Goal: Use online tool/utility: Utilize a website feature to perform a specific function

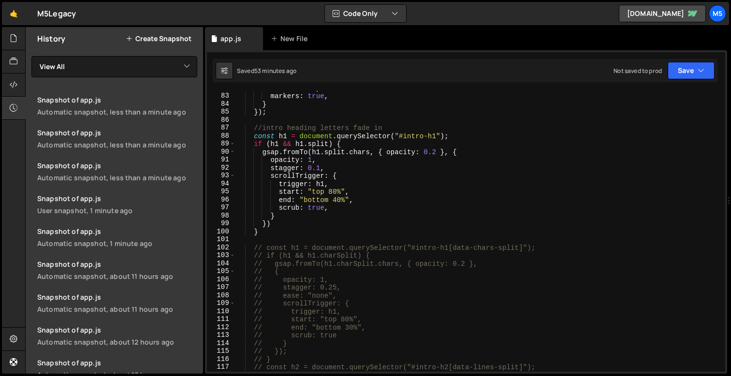
scroll to position [626, 0]
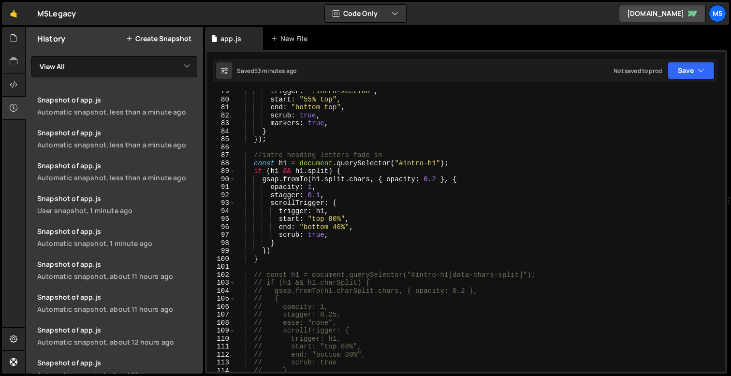
click at [271, 261] on div "trigger : ".intro-section" , start : "55% top" , end : "bottom top" , scrub : t…" at bounding box center [478, 236] width 486 height 297
type textarea "}"
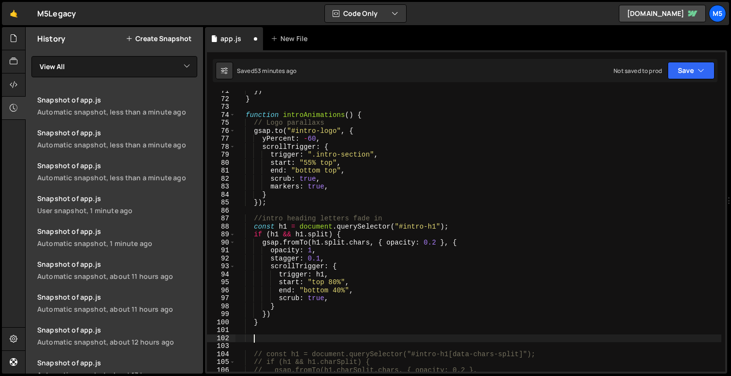
scroll to position [562, 0]
type textarea "[PERSON_NAME]"
type textarea "gsap.timeline({)"
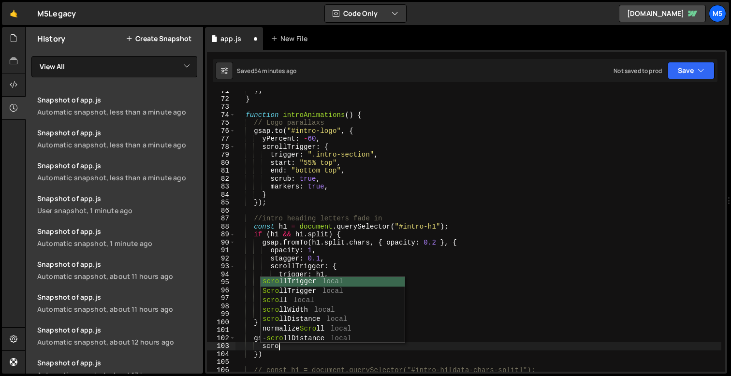
scroll to position [0, 2]
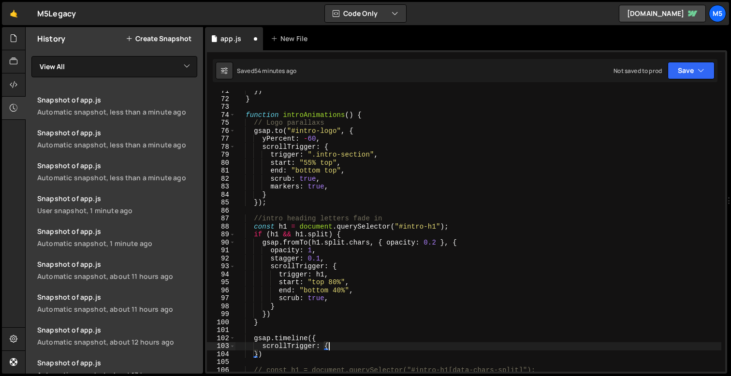
type textarea "scrollTrigger: {}"
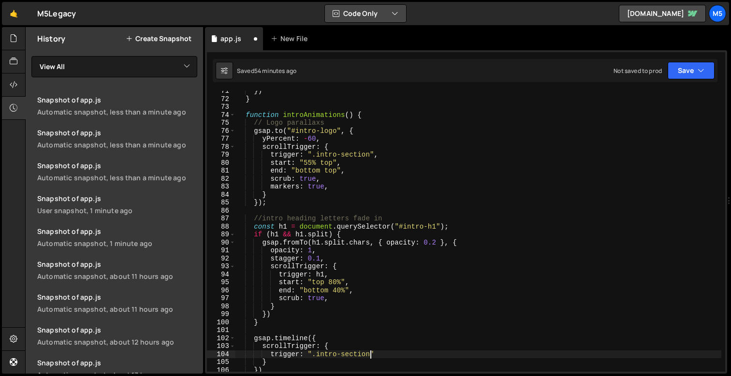
scroll to position [0, 9]
type textarea "trigger: ".intro-section","
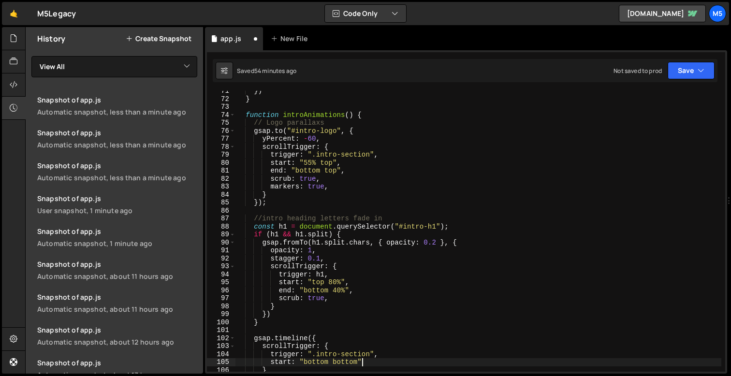
type textarea "start: "bottom bottom","
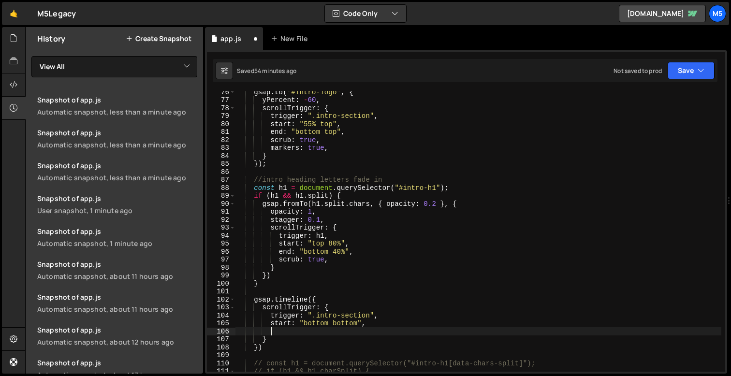
scroll to position [616, 0]
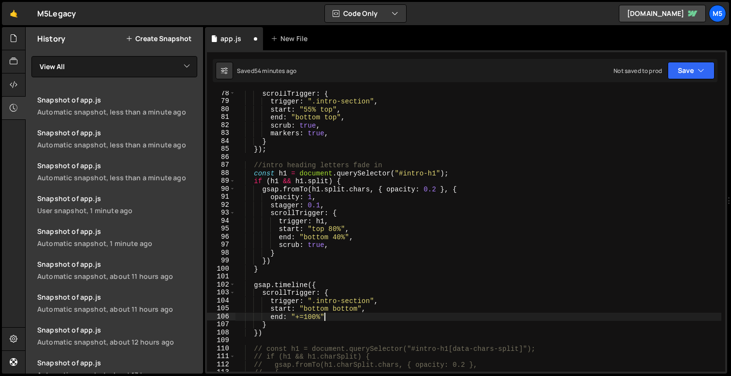
type textarea "end: "+=100%","
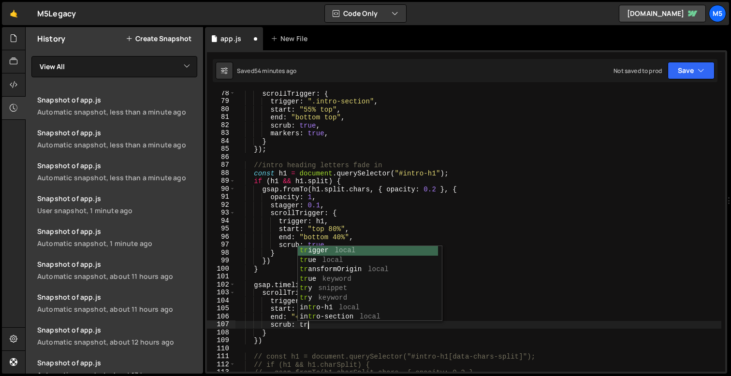
type textarea "scrub: true,"
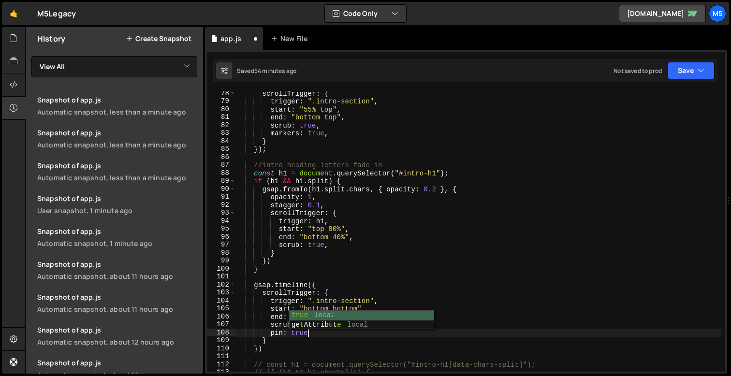
type textarea "pin: true,"
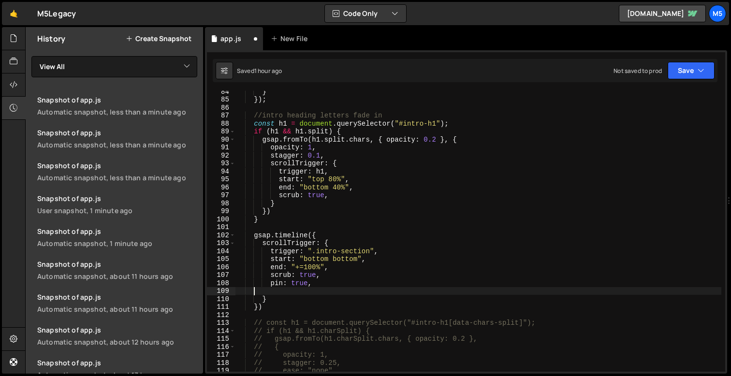
scroll to position [0, 0]
click at [265, 304] on div "} }) ; //intro heading letters fade in const h1 = document . querySelector ( "#…" at bounding box center [478, 236] width 486 height 297
type textarea "})"
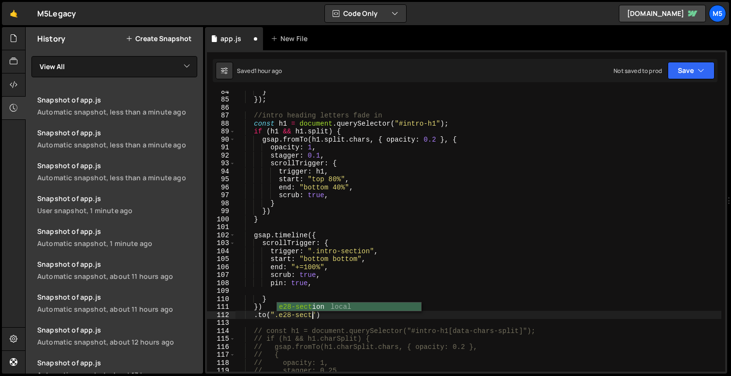
scroll to position [0, 6]
type textarea ".to(".e28-section", {})"
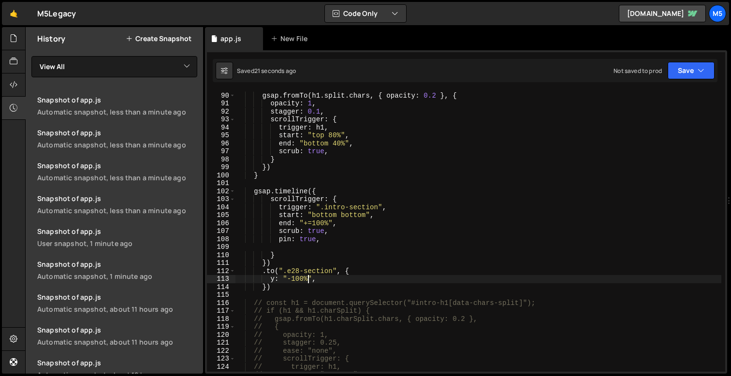
scroll to position [709, 0]
click at [325, 238] on div "if ( h1 && h1 . [GEOGRAPHIC_DATA] ) { gsap . fromTo ( h1 . [GEOGRAPHIC_DATA] . …" at bounding box center [478, 232] width 486 height 297
type textarea "pin: true,"
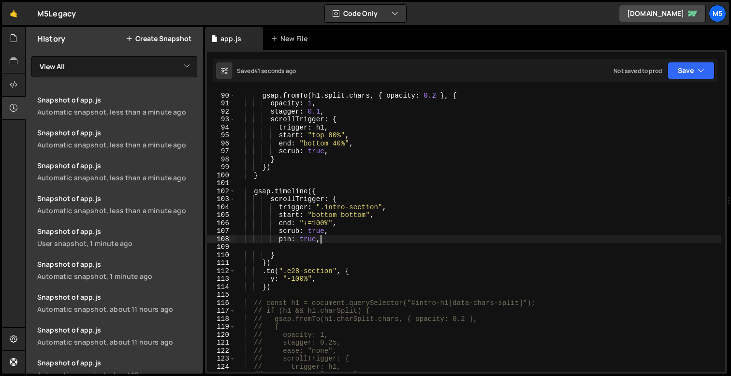
scroll to position [0, 2]
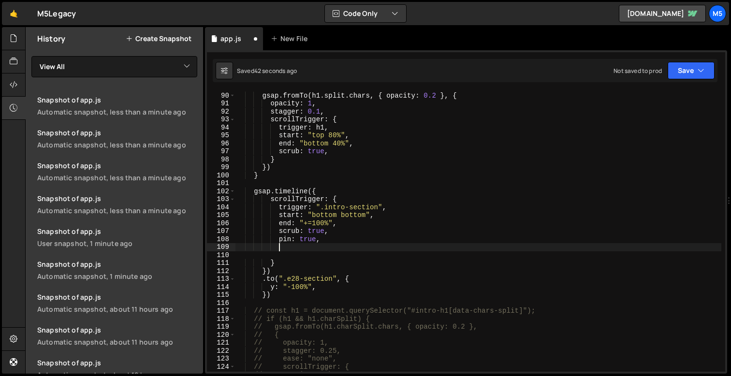
paste textarea "anticipatePin: 1"
type textarea "anticipatePin: 1,"
drag, startPoint x: 349, startPoint y: 248, endPoint x: 229, endPoint y: 246, distance: 120.4
click at [229, 246] on div "anticipatePin: 1, 89 90 91 92 93 94 95 96 97 98 99 100 101 102 103 104 105 106 …" at bounding box center [466, 231] width 518 height 281
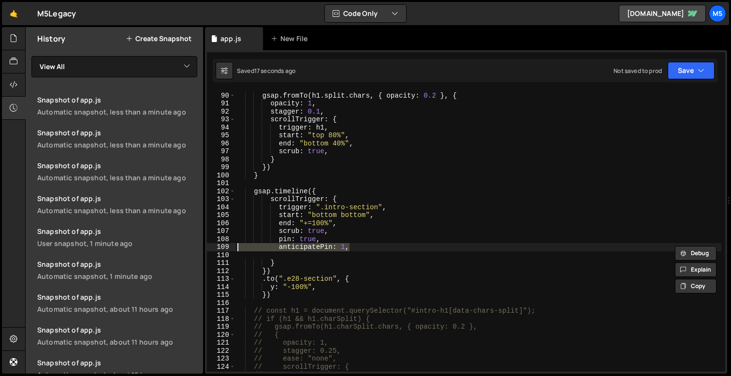
scroll to position [0, 0]
type textarea "pin: true,"
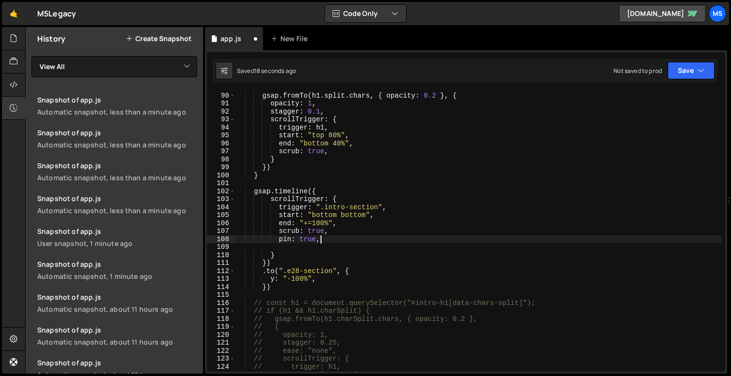
click at [319, 245] on div "if ( h1 && h1 . [GEOGRAPHIC_DATA] ) { gsap . fromTo ( h1 . [GEOGRAPHIC_DATA] . …" at bounding box center [478, 232] width 486 height 297
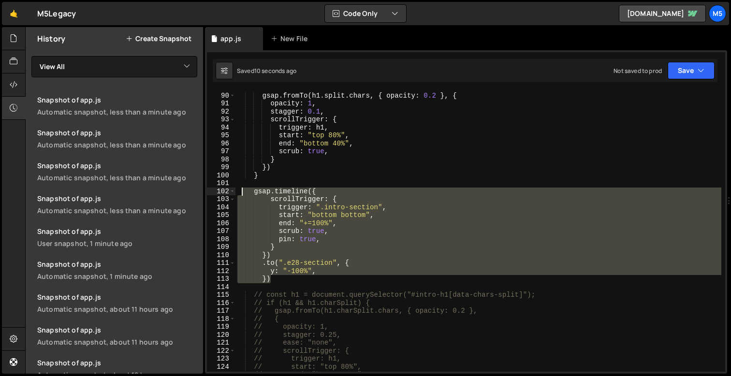
drag, startPoint x: 274, startPoint y: 281, endPoint x: 241, endPoint y: 191, distance: 95.8
click at [241, 191] on div "if ( h1 && h1 . [GEOGRAPHIC_DATA] ) { gsap . fromTo ( h1 . [GEOGRAPHIC_DATA] . …" at bounding box center [478, 232] width 486 height 297
click at [325, 154] on div "if ( h1 && h1 . [GEOGRAPHIC_DATA] ) { gsap . fromTo ( h1 . [GEOGRAPHIC_DATA] . …" at bounding box center [478, 232] width 486 height 297
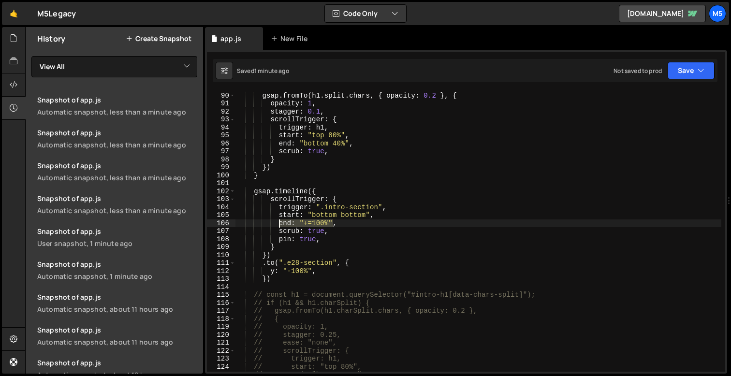
drag, startPoint x: 333, startPoint y: 223, endPoint x: 280, endPoint y: 223, distance: 52.7
click at [280, 223] on div "if ( h1 && h1 . [GEOGRAPHIC_DATA] ) { gsap . fromTo ( h1 . [GEOGRAPHIC_DATA] . …" at bounding box center [478, 232] width 486 height 297
paste textarea "() => "+=" + document.querySelector(".intro-section").offsetHeight"
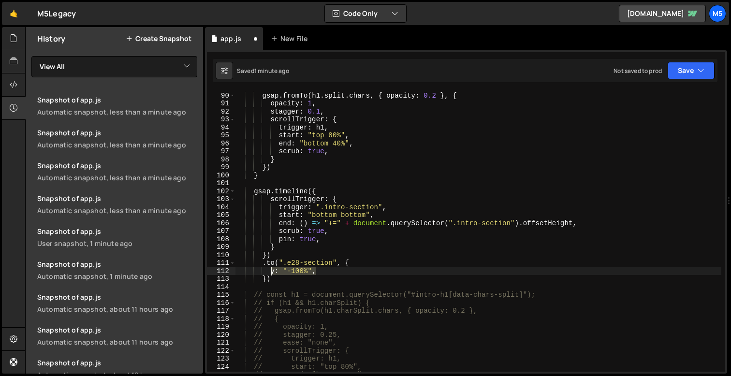
drag, startPoint x: 321, startPoint y: 273, endPoint x: 270, endPoint y: 269, distance: 51.4
click at [270, 269] on div "if ( h1 && h1 . [GEOGRAPHIC_DATA] ) { gsap . fromTo ( h1 . [GEOGRAPHIC_DATA] . …" at bounding box center [478, 232] width 486 height 297
paste textarea "() => -document.querySelector(".intro-section").offsetHeight"
click at [293, 244] on div "if ( h1 && h1 . [GEOGRAPHIC_DATA] ) { gsap . fromTo ( h1 . [GEOGRAPHIC_DATA] . …" at bounding box center [478, 232] width 486 height 297
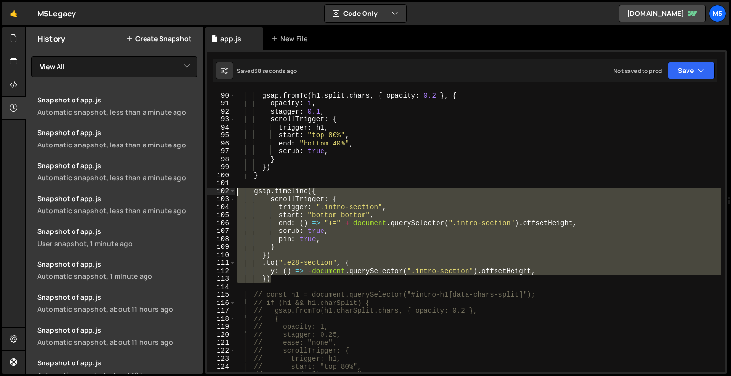
drag, startPoint x: 276, startPoint y: 279, endPoint x: 228, endPoint y: 193, distance: 98.7
click at [228, 193] on div "} 89 90 91 92 93 94 95 96 97 98 99 100 101 102 103 104 105 106 107 108 109 110 …" at bounding box center [466, 231] width 518 height 281
type textarea "gsap.timeline({ scrollTrigger: {"
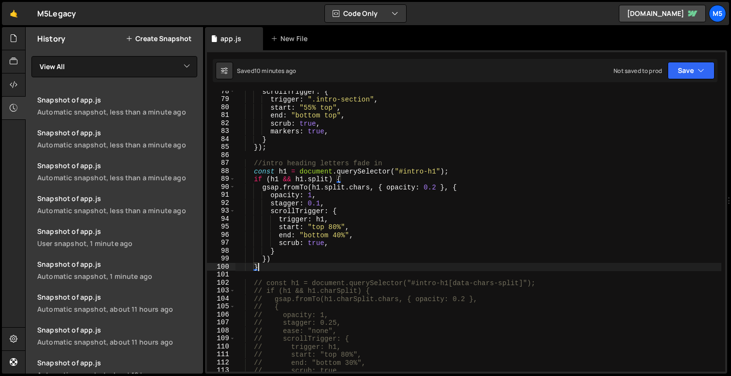
scroll to position [598, 0]
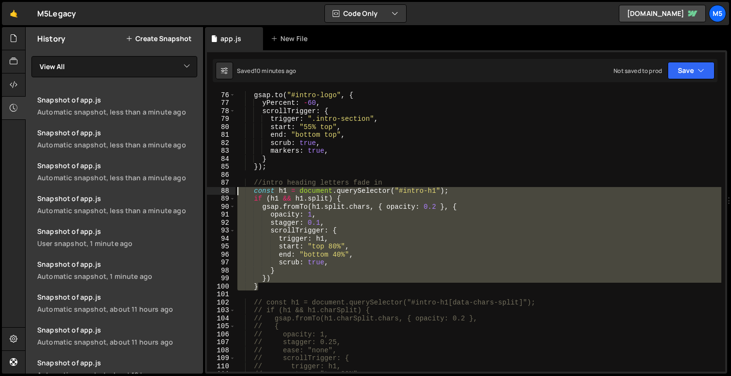
drag, startPoint x: 264, startPoint y: 288, endPoint x: 237, endPoint y: 192, distance: 99.7
click at [237, 192] on div "// Logo parallaxs gsap . to ( "#intro-logo" , { yPercent : - 60 , scrollTrigger…" at bounding box center [478, 231] width 486 height 297
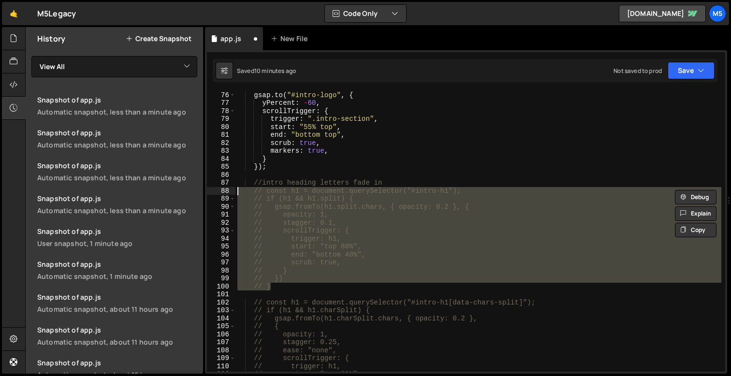
type textarea "// const h1 = document.querySelector("#intro-h1");"
